Goal: Error: Use online tool/utility

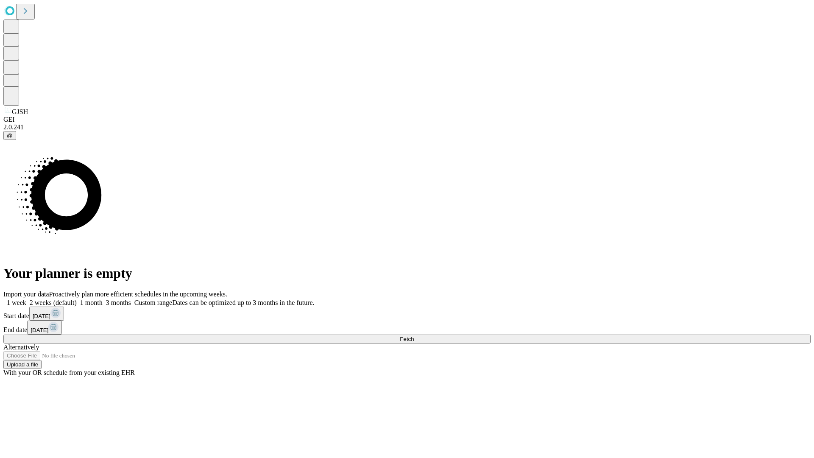
click at [414, 336] on span "Fetch" at bounding box center [407, 339] width 14 height 6
